Goal: Task Accomplishment & Management: Use online tool/utility

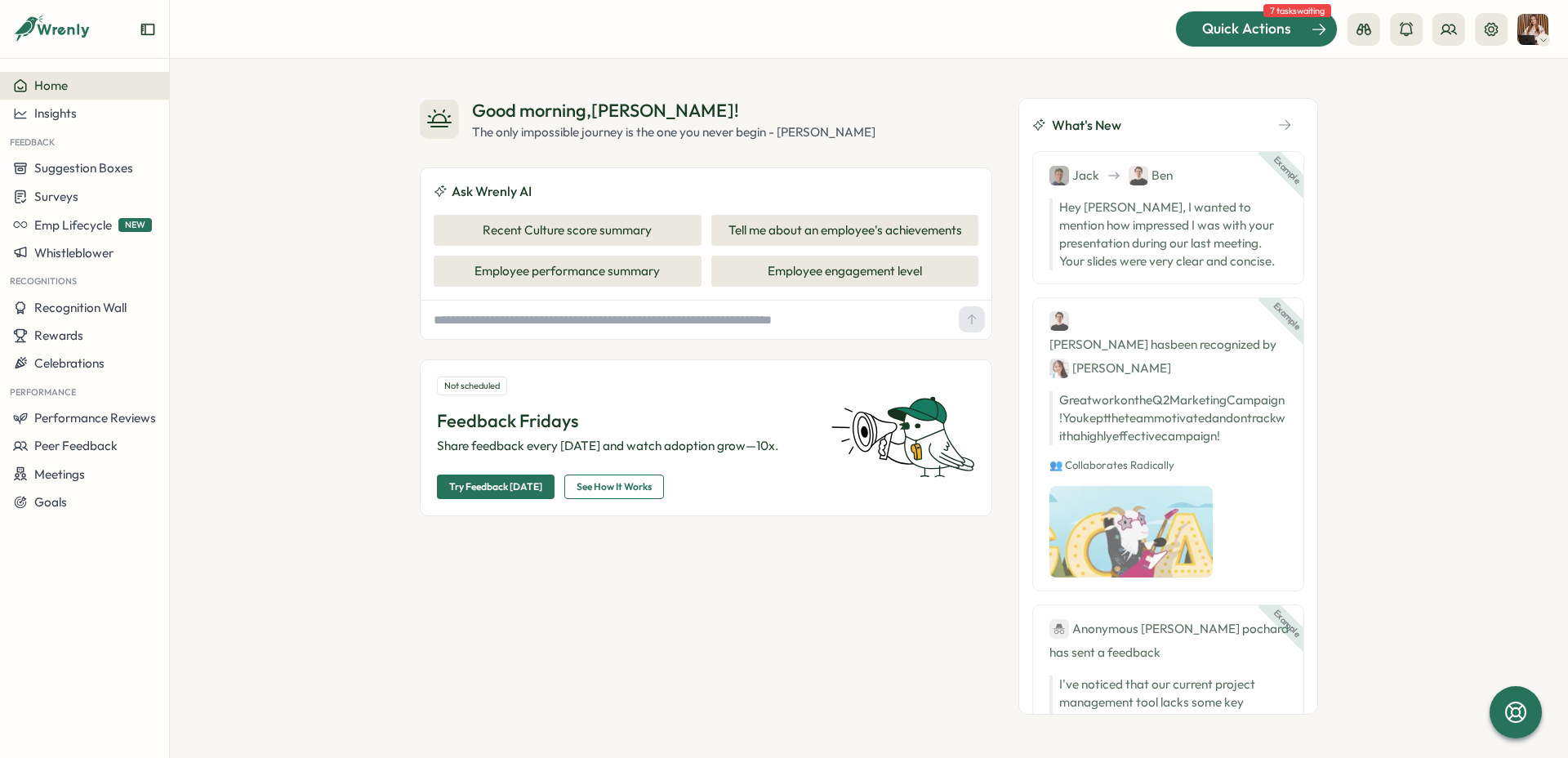
click at [1280, 31] on span "Quick Actions" at bounding box center [1246, 28] width 89 height 21
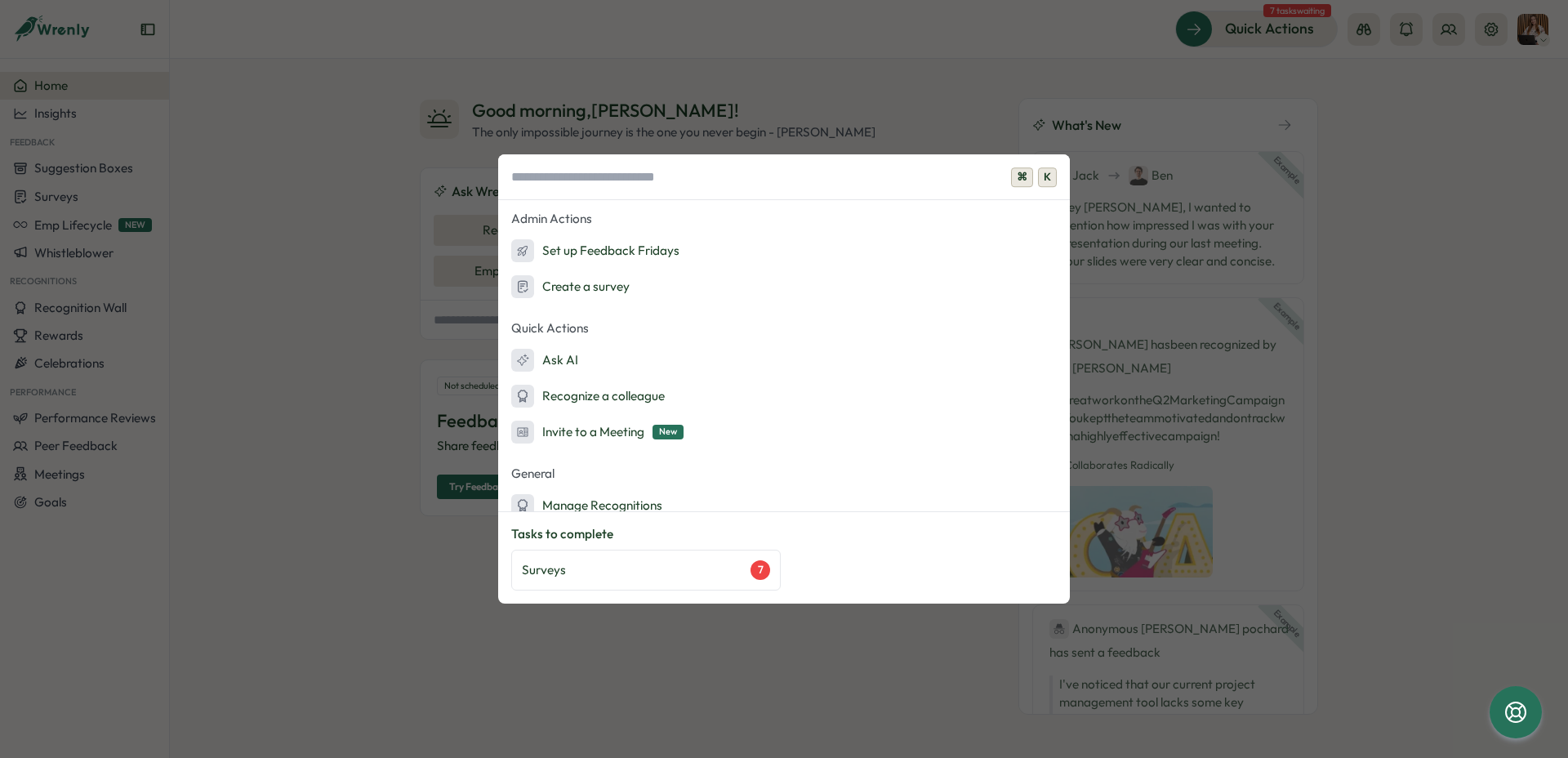
click at [784, 66] on div "⌘ K Admin Actions Set up Feedback Fridays Create a survey Quick Actions Ask AI …" at bounding box center [784, 379] width 1568 height 758
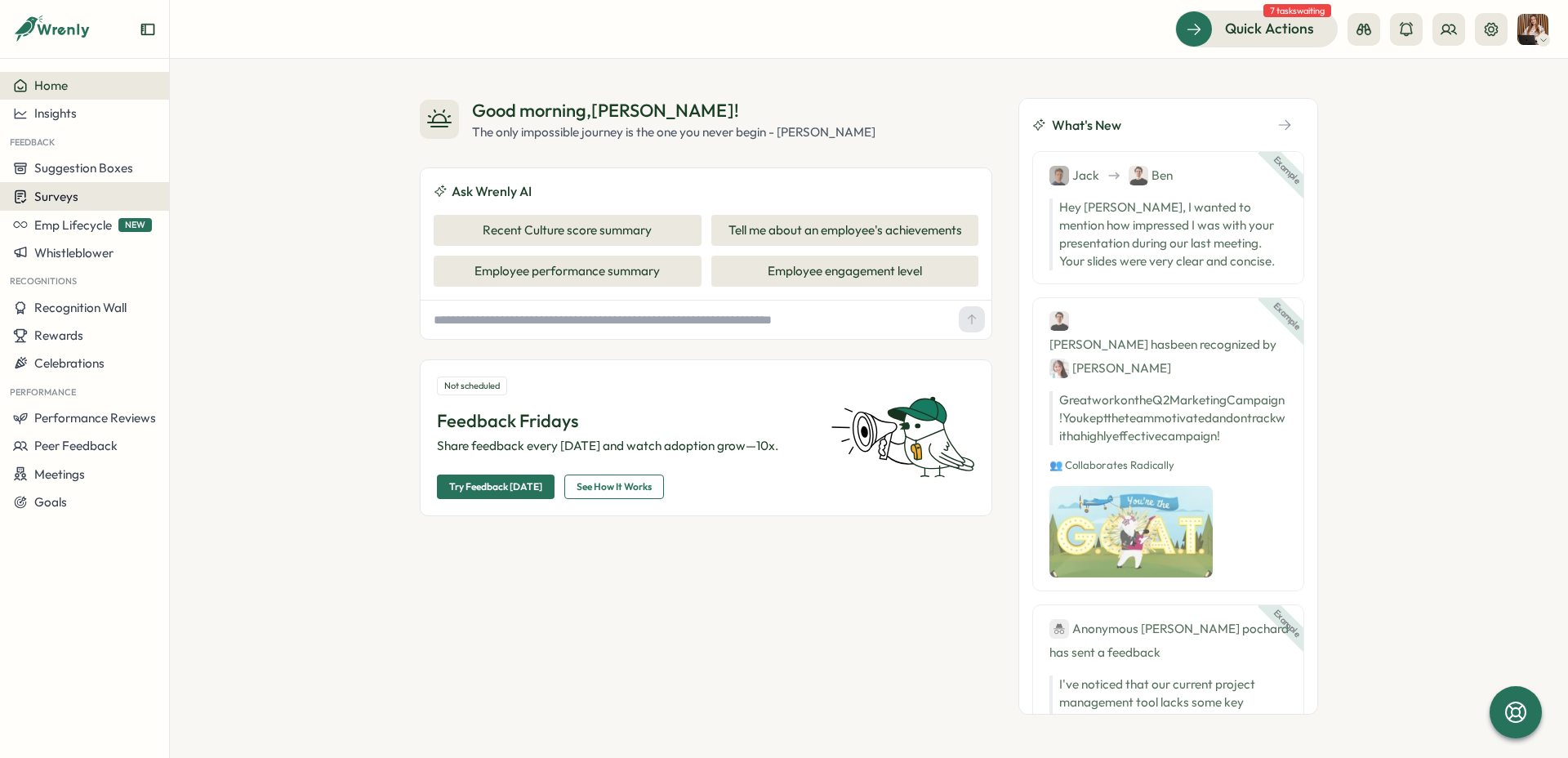
click at [91, 193] on div "Surveys" at bounding box center [84, 196] width 143 height 15
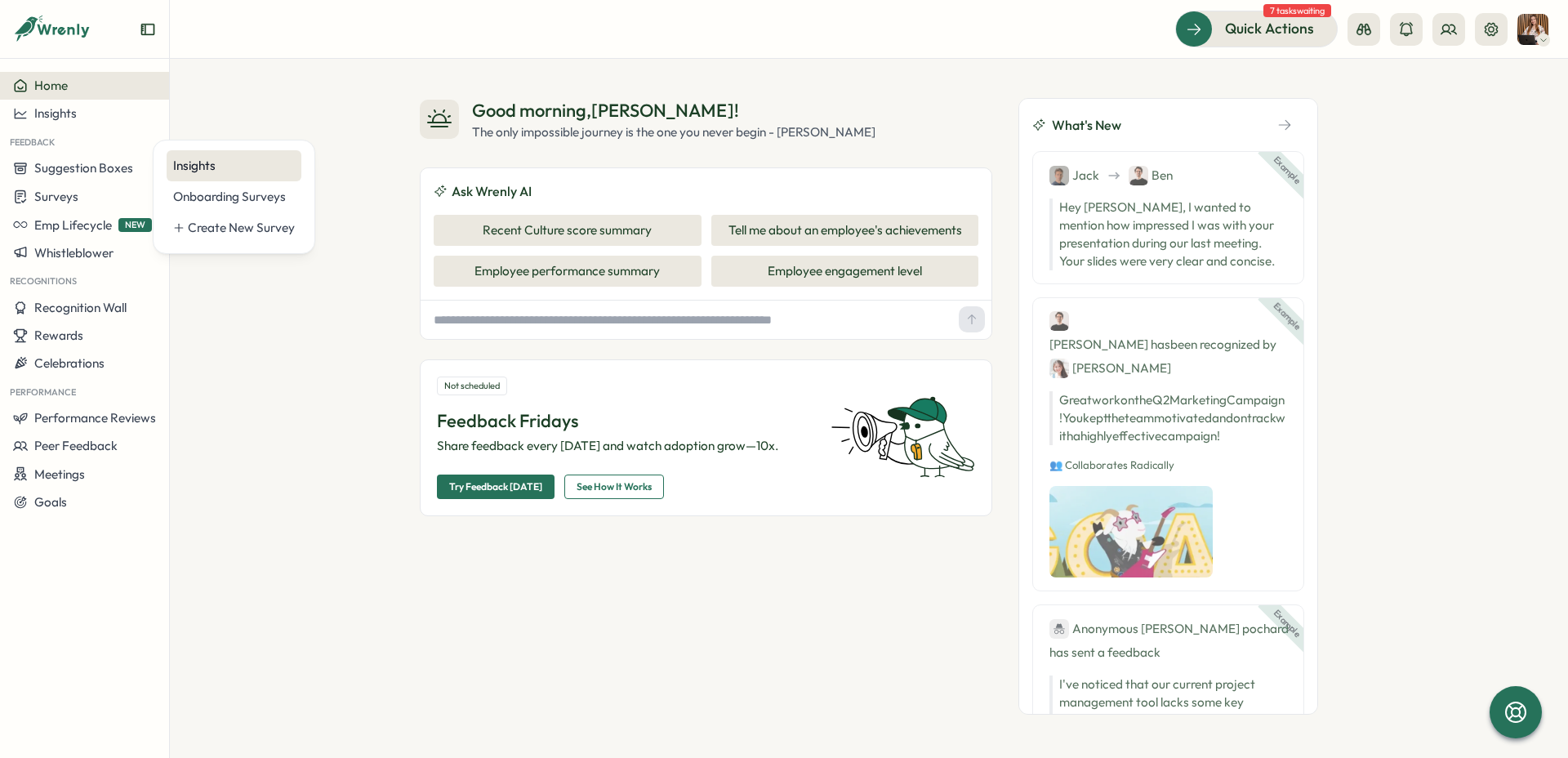
click at [222, 174] on div "Insights" at bounding box center [234, 165] width 135 height 31
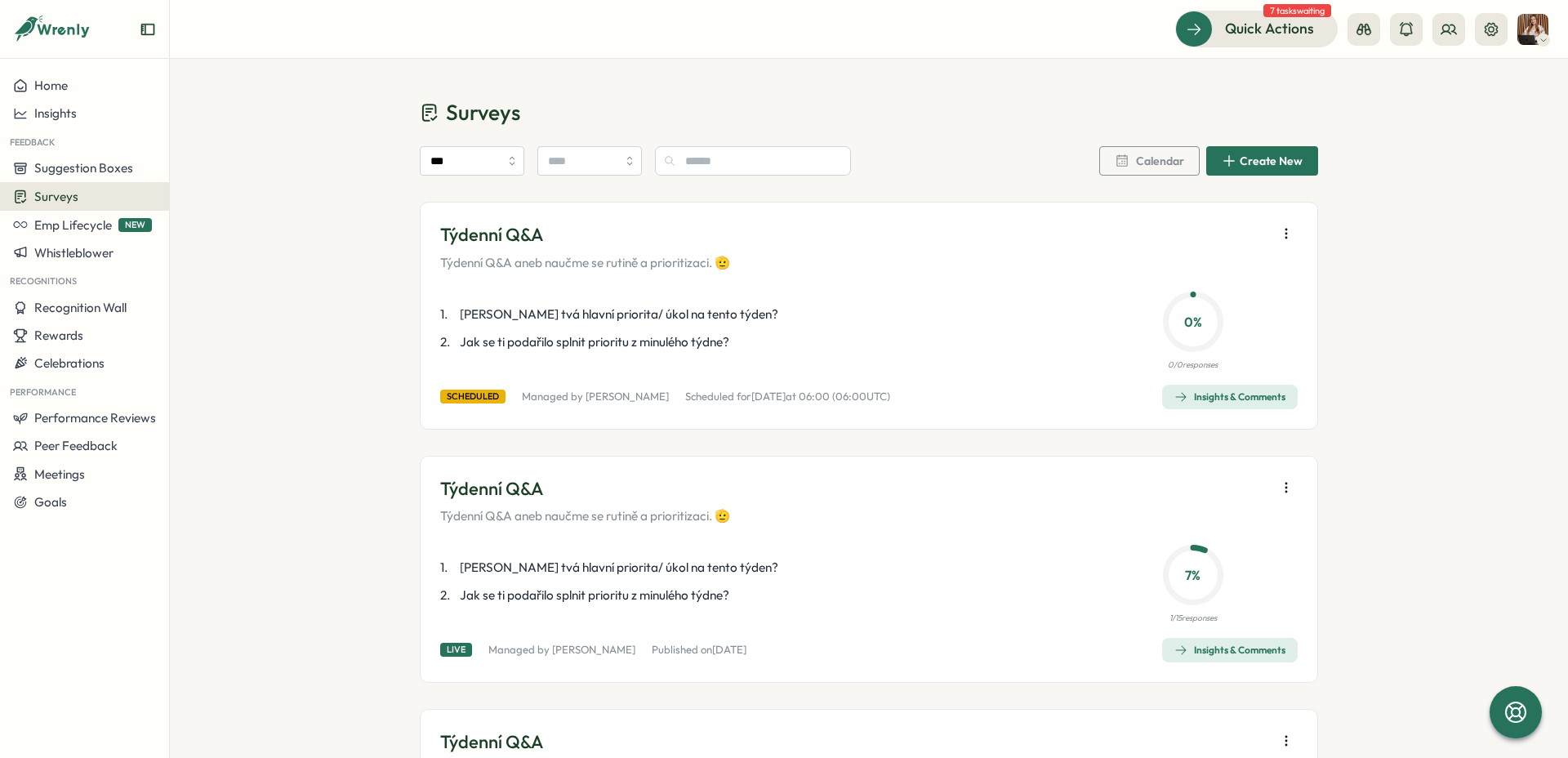
click at [1295, 231] on div "Týdenní Q&A Týdenní Q&A aneb naučme se rutině a prioritizaci. 🫡 1 . [PERSON_NAM…" at bounding box center [869, 315] width 898 height 227
click at [1286, 230] on icon "button" at bounding box center [1286, 233] width 16 height 16
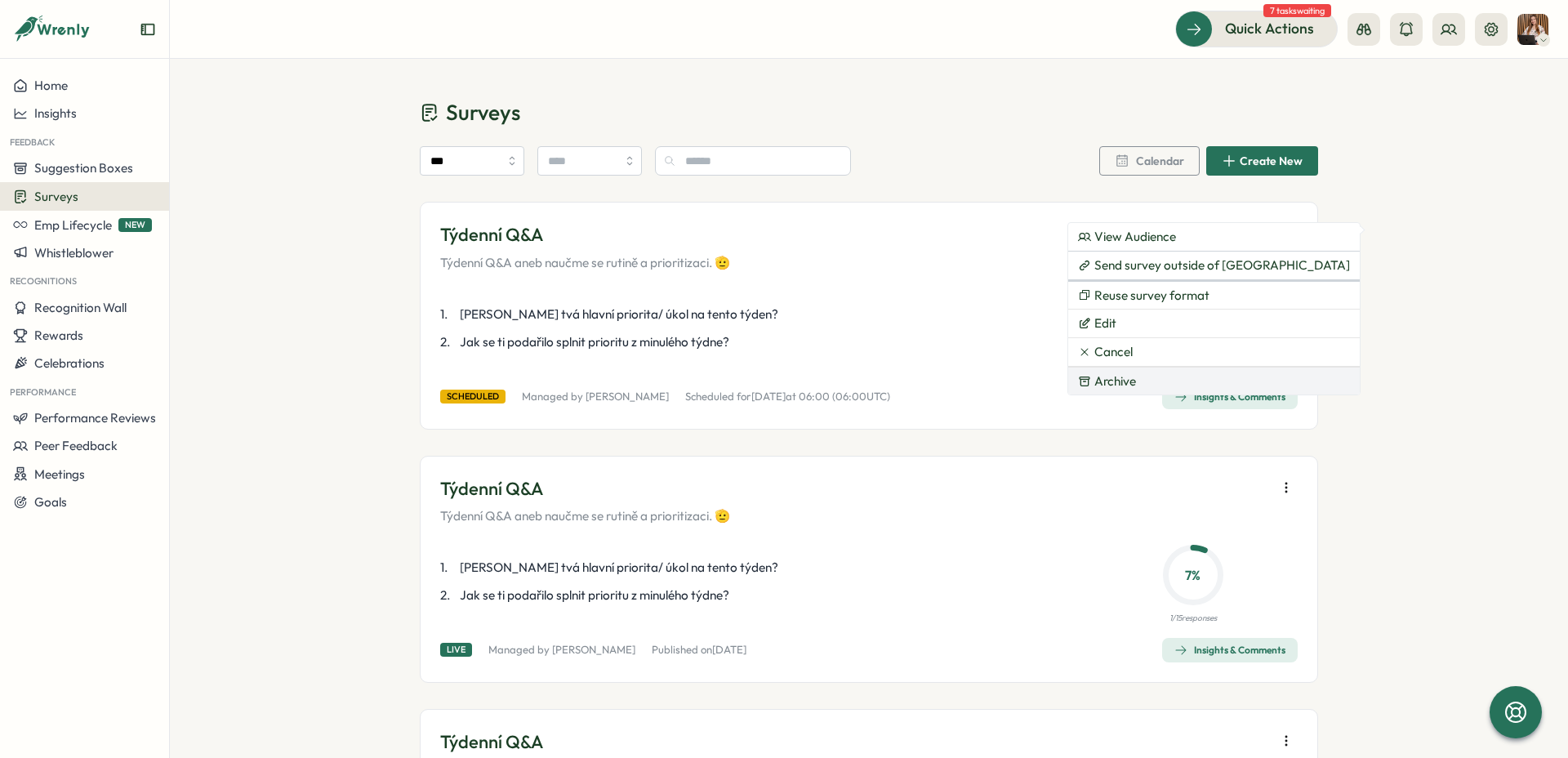
click at [1104, 379] on span "Archive" at bounding box center [1115, 381] width 42 height 14
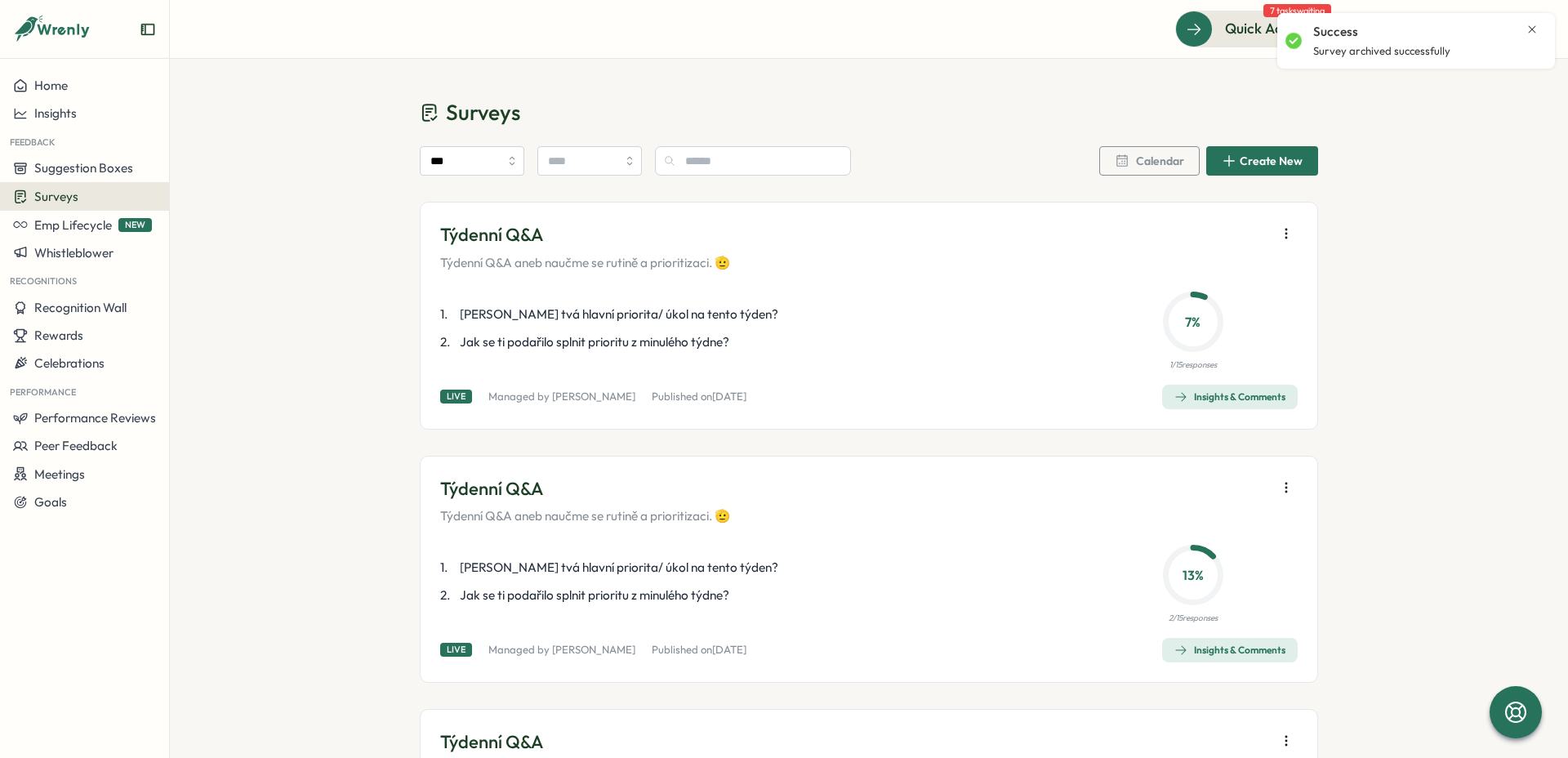
click at [1535, 30] on icon "Close notification" at bounding box center [1532, 29] width 13 height 13
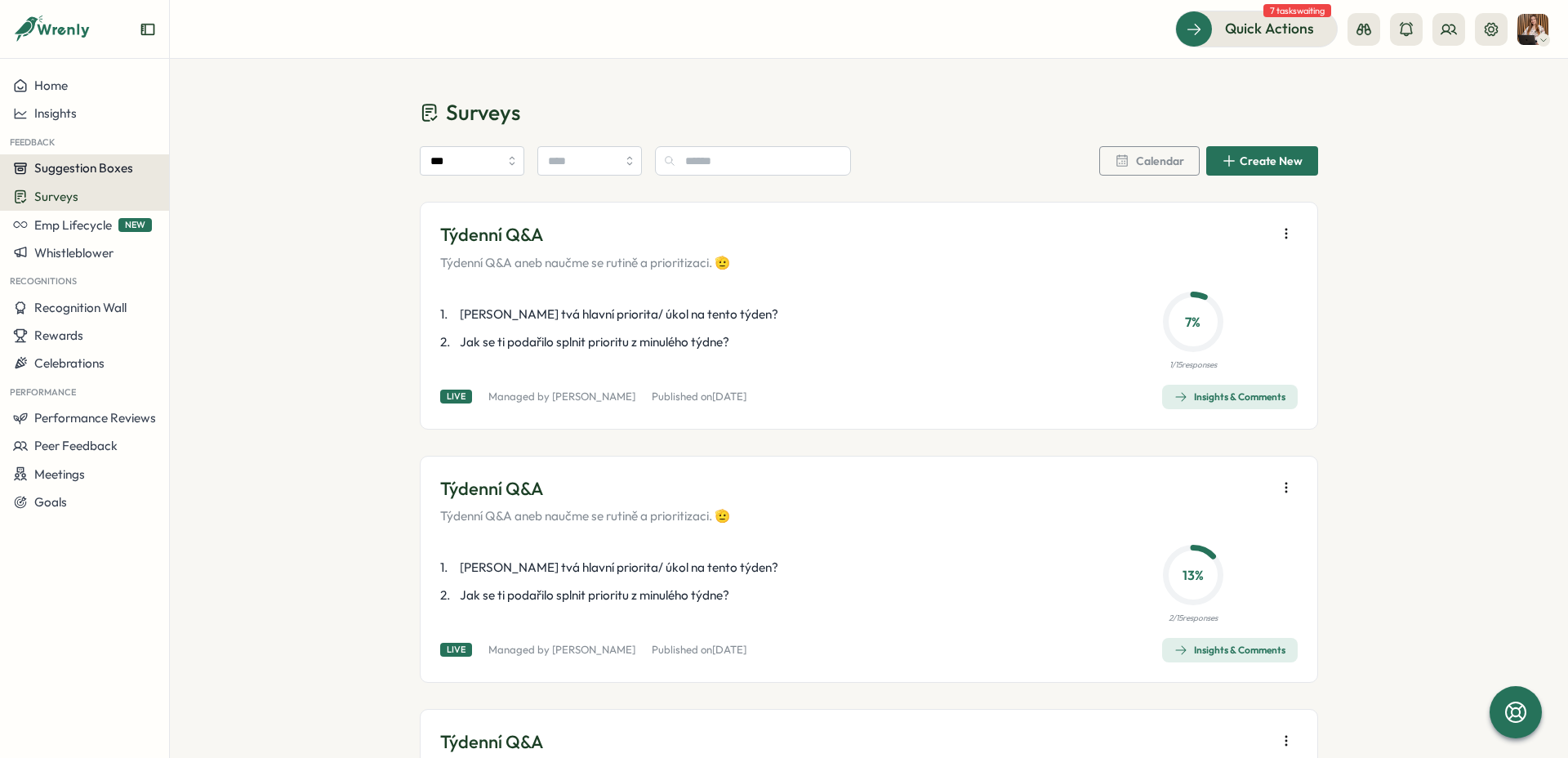
click at [147, 169] on div "Suggestion Boxes" at bounding box center [84, 168] width 143 height 14
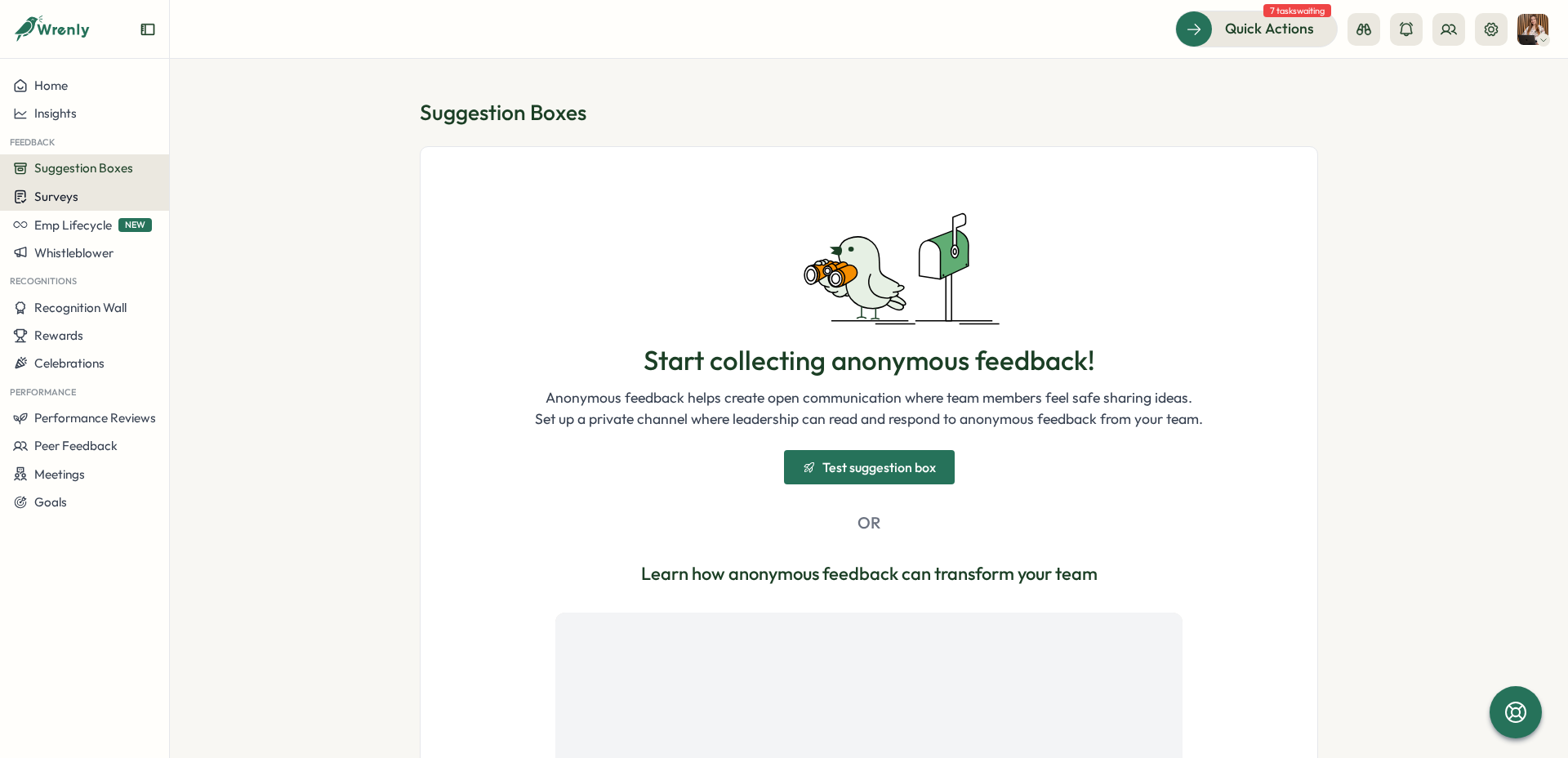
click at [114, 195] on div "Surveys" at bounding box center [84, 196] width 143 height 15
click at [250, 176] on div "Insights" at bounding box center [234, 165] width 135 height 31
